Goal: Communication & Community: Answer question/provide support

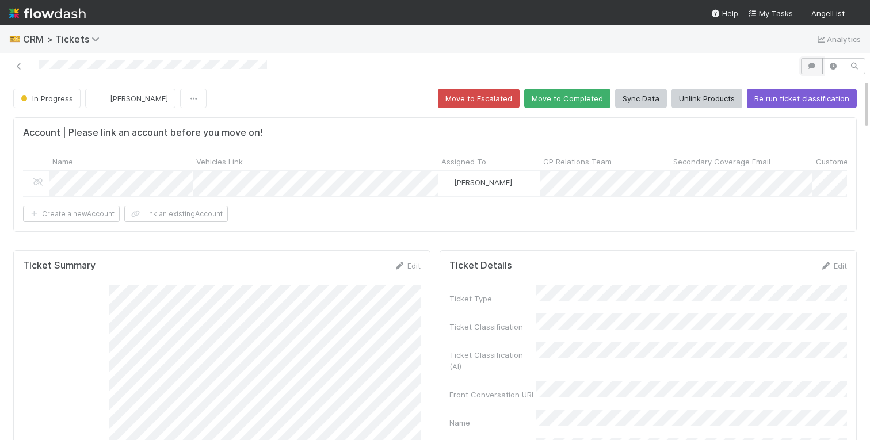
click at [818, 68] on button "button" at bounding box center [812, 66] width 22 height 16
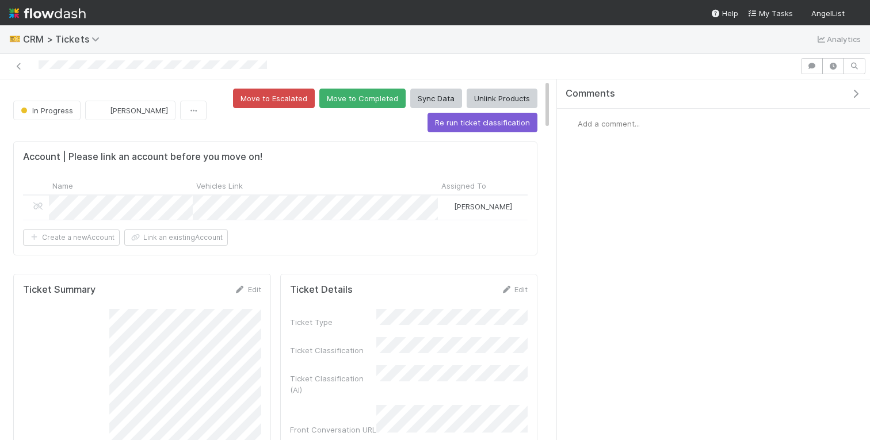
click at [618, 125] on span "Add a comment..." at bounding box center [609, 123] width 62 height 9
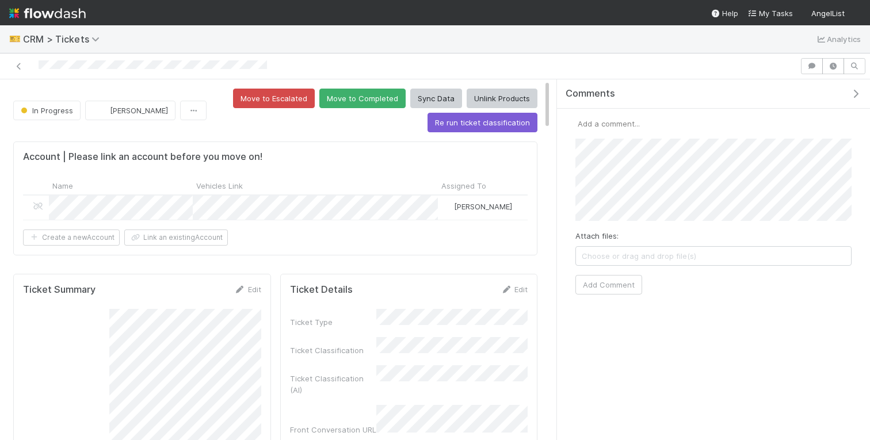
click at [858, 90] on icon "button" at bounding box center [856, 93] width 12 height 9
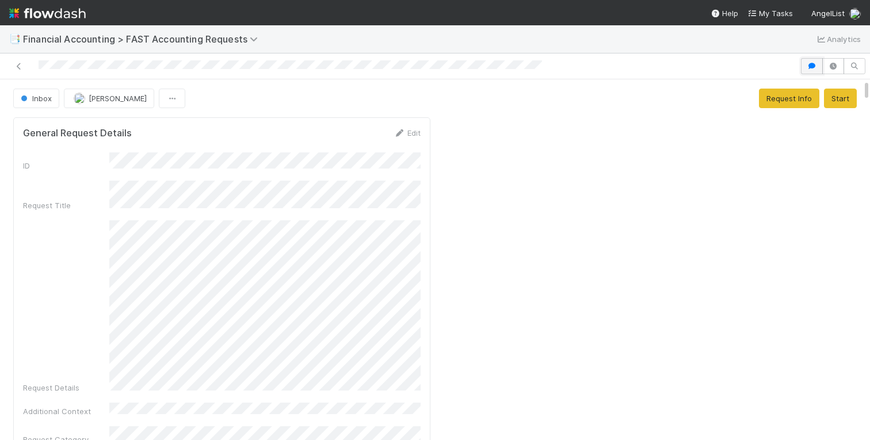
click at [814, 68] on icon "button" at bounding box center [812, 66] width 12 height 7
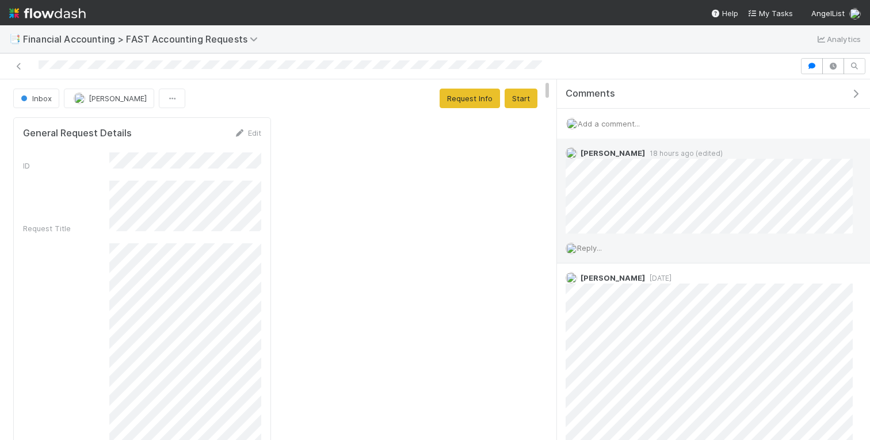
click at [601, 251] on span "Reply..." at bounding box center [589, 247] width 25 height 9
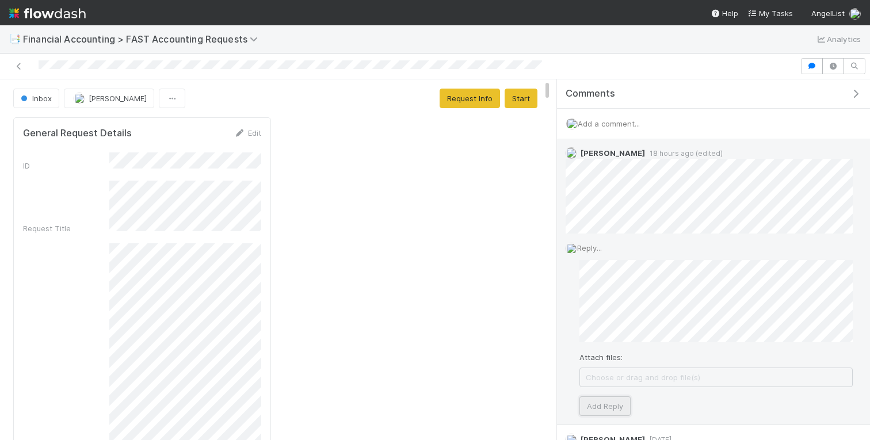
click at [599, 398] on button "Add Reply" at bounding box center [605, 407] width 51 height 20
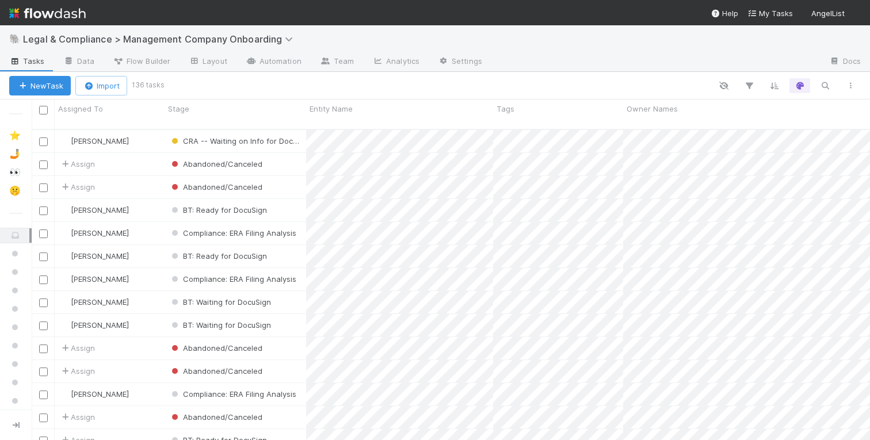
scroll to position [320, 839]
click at [829, 82] on icon "button" at bounding box center [826, 86] width 12 height 10
type input "avicella"
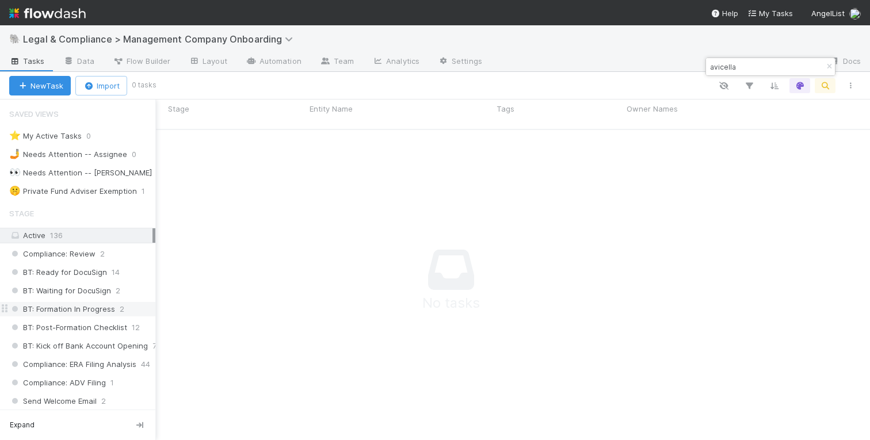
scroll to position [249, 0]
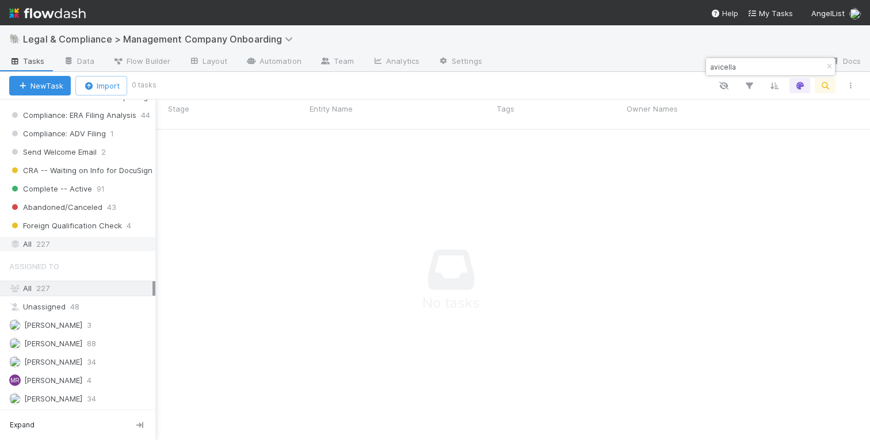
click at [60, 247] on div "All 227" at bounding box center [80, 244] width 143 height 14
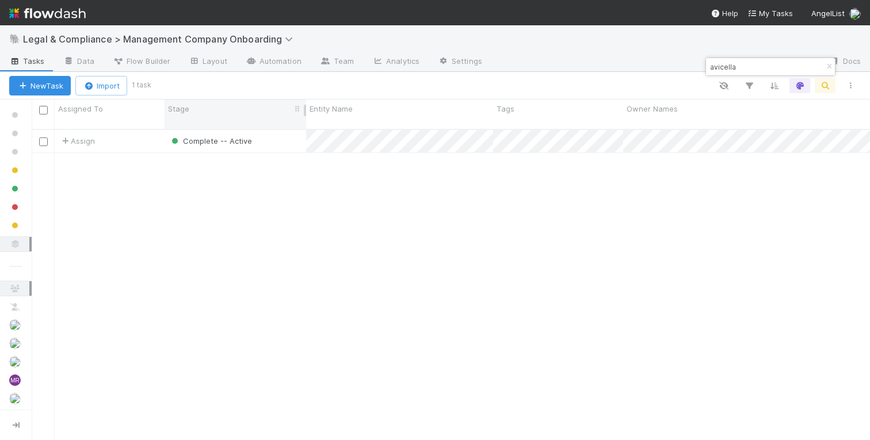
scroll to position [320, 839]
click at [148, 135] on div "Assign" at bounding box center [110, 141] width 110 height 22
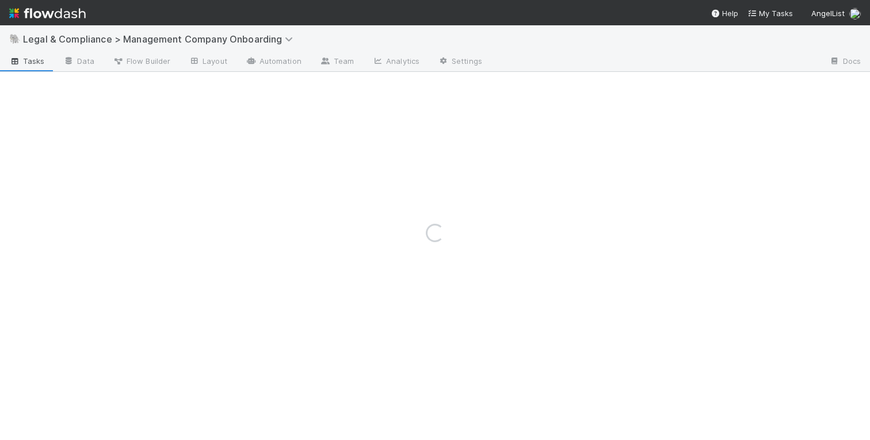
click at [148, 135] on div "Loading..." at bounding box center [435, 232] width 870 height 415
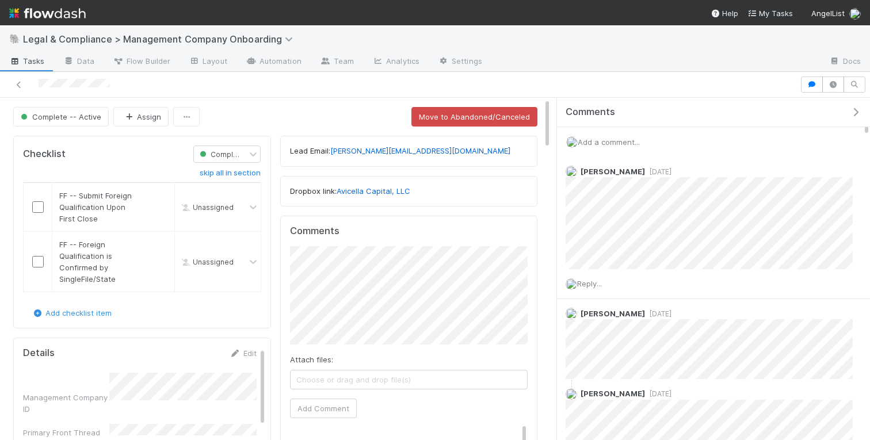
click at [710, 73] on div at bounding box center [435, 85] width 870 height 26
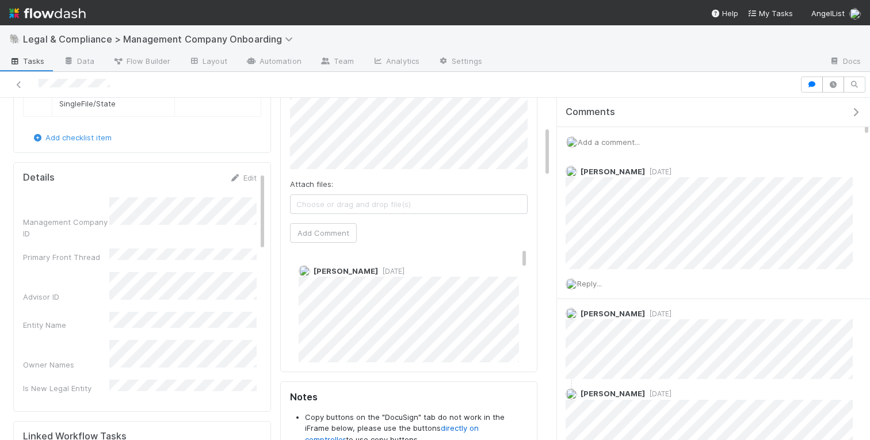
scroll to position [196, 0]
